Goal: Transaction & Acquisition: Book appointment/travel/reservation

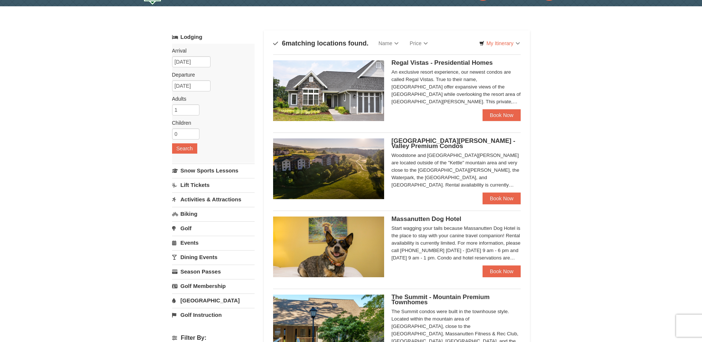
scroll to position [37, 0]
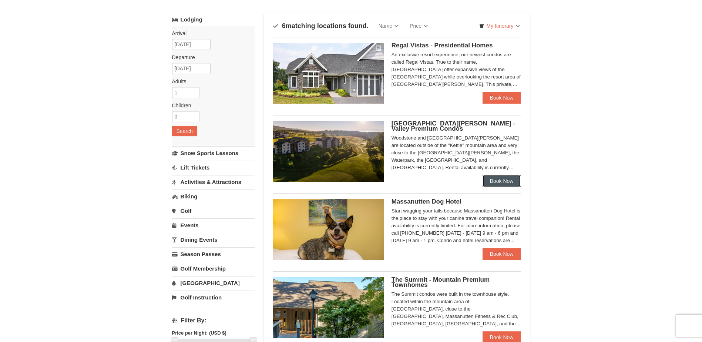
click at [507, 181] on link "Book Now" at bounding box center [501, 181] width 38 height 12
